Goal: Find specific page/section: Find specific page/section

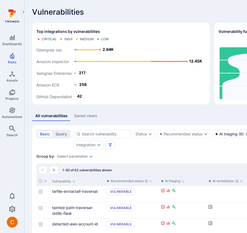
scroll to position [0, 144]
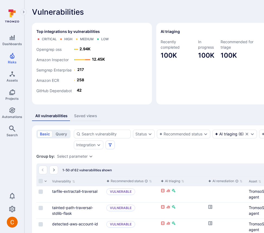
click at [156, 92] on div "AI triaging Recently completed 100K In progress 100K Recommended for triage 100K" at bounding box center [211, 63] width 111 height 81
click at [156, 101] on div "AI triaging Recently completed 100K In progress 100K Recommended for triage 100K" at bounding box center [211, 63] width 111 height 81
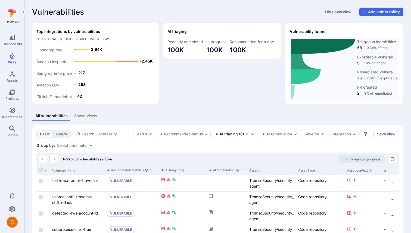
click at [215, 77] on div "AI triaging Recently completed 100K In progress 100K Recommended for triage 100K" at bounding box center [222, 63] width 118 height 81
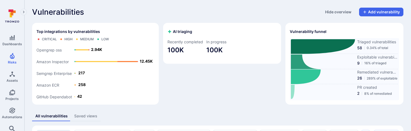
click at [191, 10] on div "Vulnerabilities Hide overview Add vulnerability" at bounding box center [217, 12] width 371 height 9
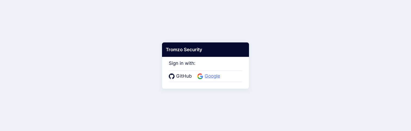
click at [212, 76] on span "Google" at bounding box center [212, 76] width 19 height 7
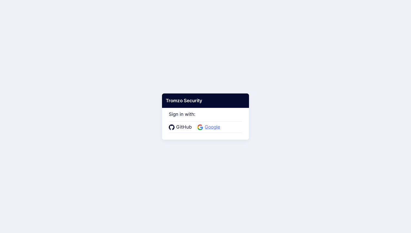
click at [200, 125] on icon at bounding box center [199, 125] width 4 height 2
